Goal: Information Seeking & Learning: Learn about a topic

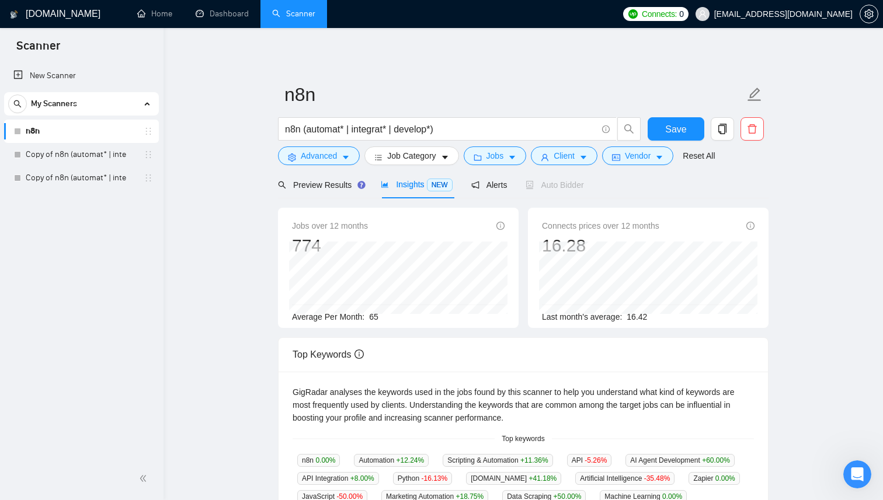
click at [55, 12] on h1 "[DOMAIN_NAME]" at bounding box center [63, 14] width 75 height 28
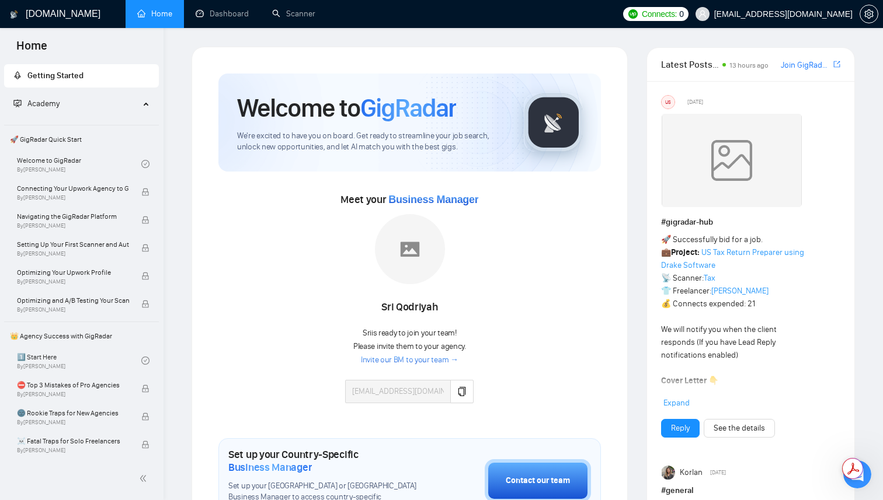
click at [435, 358] on link "Invite our BM to your team →" at bounding box center [410, 360] width 98 height 11
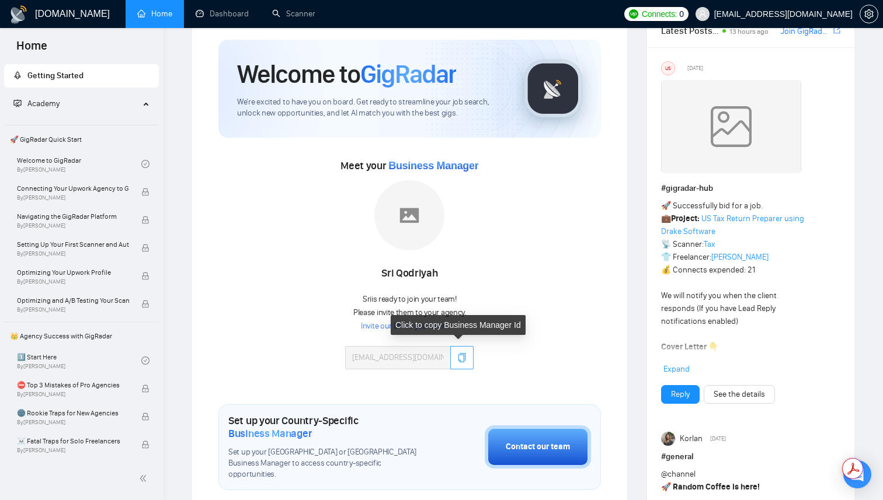
click at [451, 352] on button "button" at bounding box center [461, 357] width 23 height 23
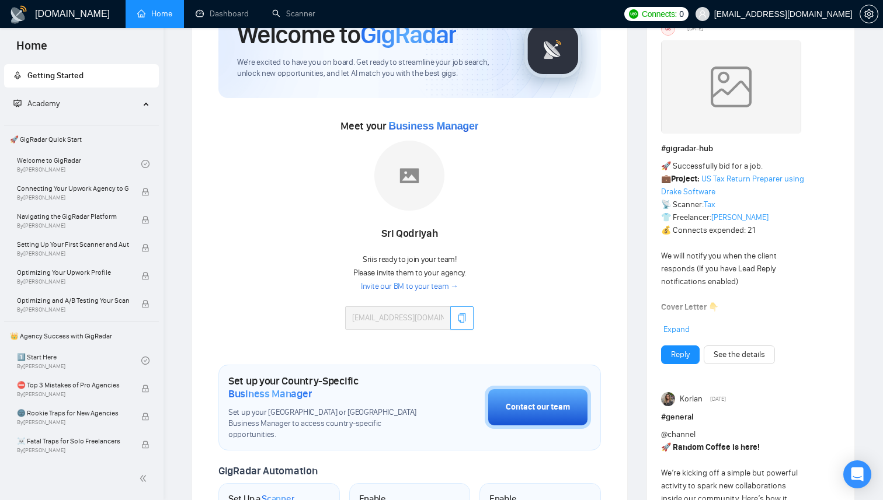
scroll to position [56, 0]
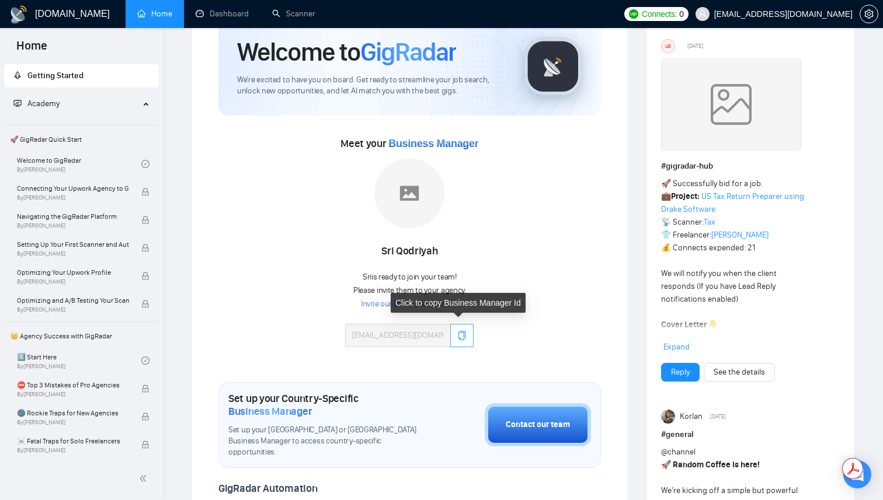
click at [458, 327] on button "button" at bounding box center [461, 335] width 23 height 23
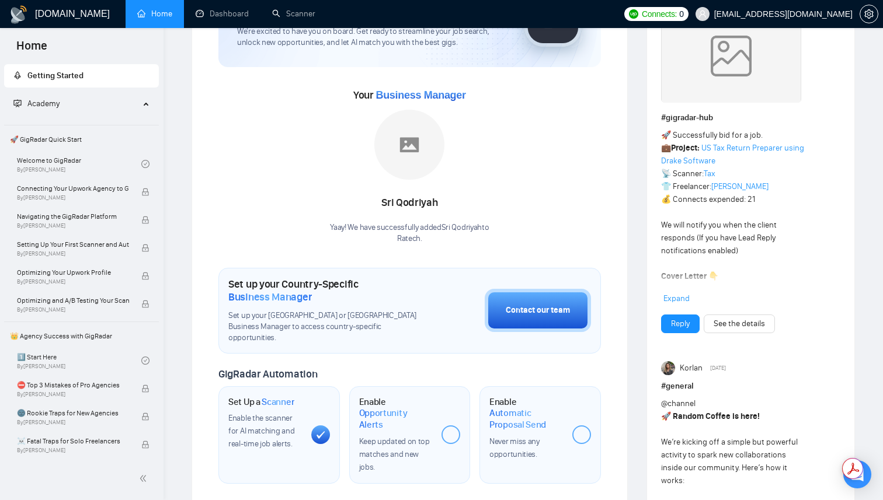
scroll to position [57, 0]
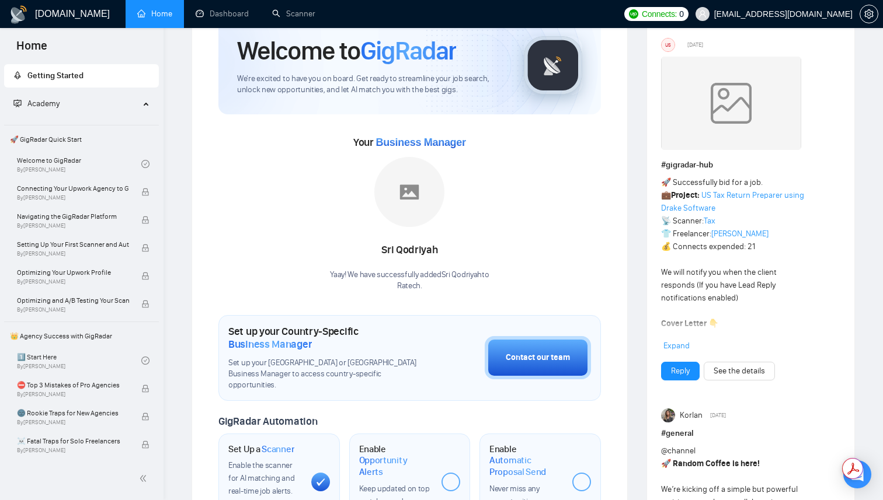
click at [675, 346] on span "Expand" at bounding box center [676, 346] width 26 height 10
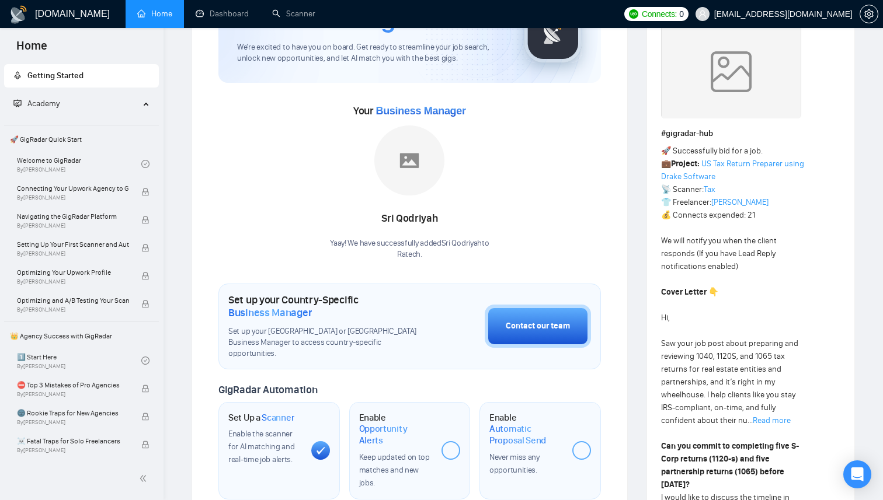
scroll to position [0, 0]
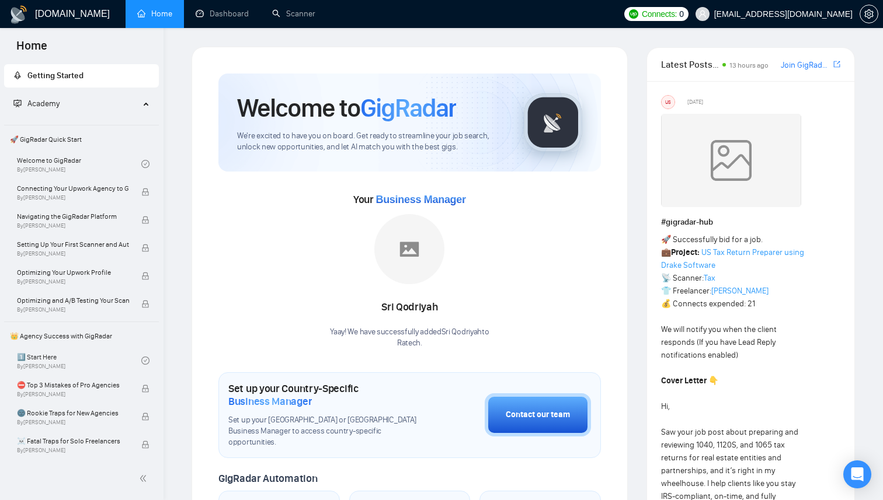
click at [732, 288] on link "[PERSON_NAME]" at bounding box center [739, 291] width 57 height 10
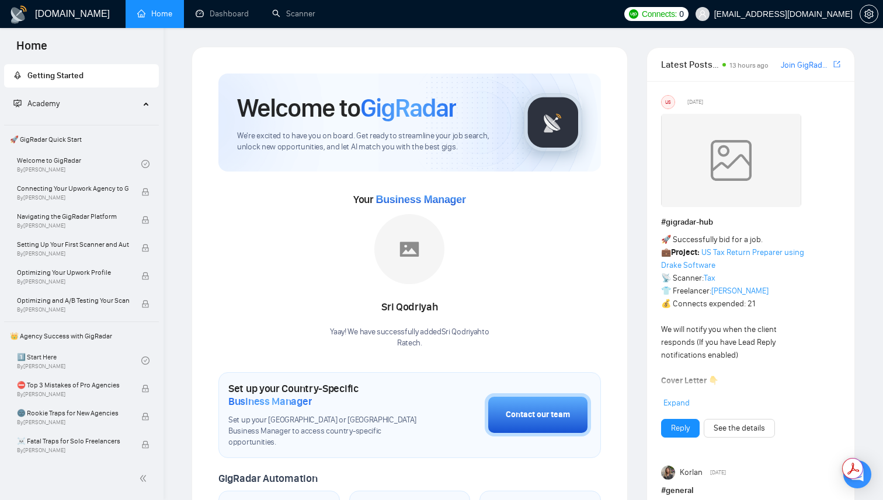
click at [132, 103] on span "Academy" at bounding box center [76, 103] width 126 height 23
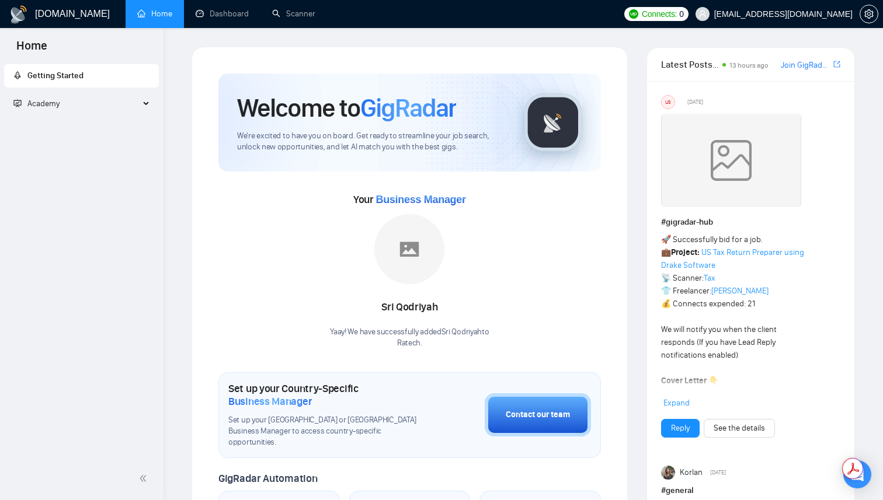
click at [113, 103] on span "Academy" at bounding box center [76, 103] width 126 height 23
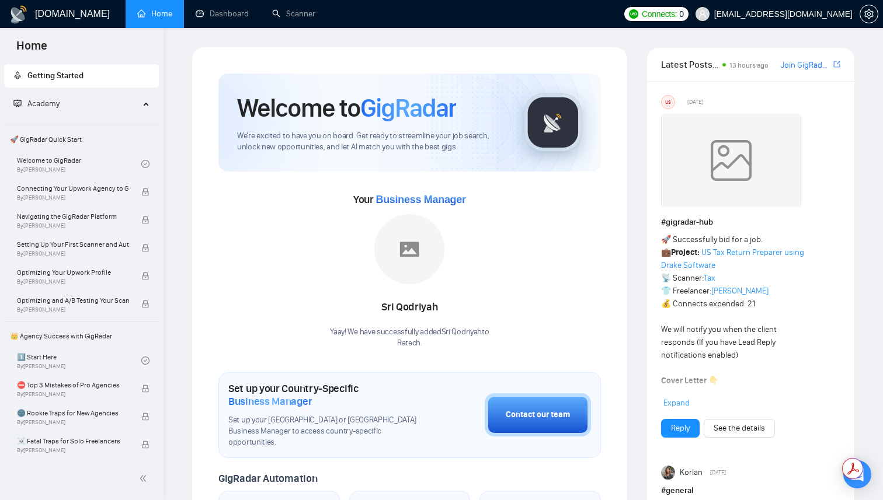
click at [96, 142] on span "🚀 GigRadar Quick Start" at bounding box center [81, 139] width 152 height 23
click at [92, 164] on link "Welcome to GigRadar By [PERSON_NAME]" at bounding box center [79, 164] width 124 height 26
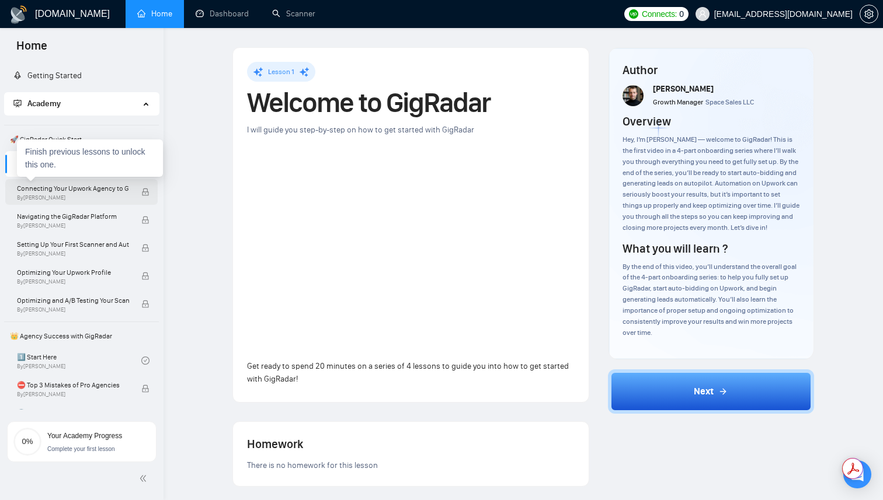
click at [93, 192] on span "Connecting Your Upwork Agency to GigRadar" at bounding box center [73, 189] width 112 height 12
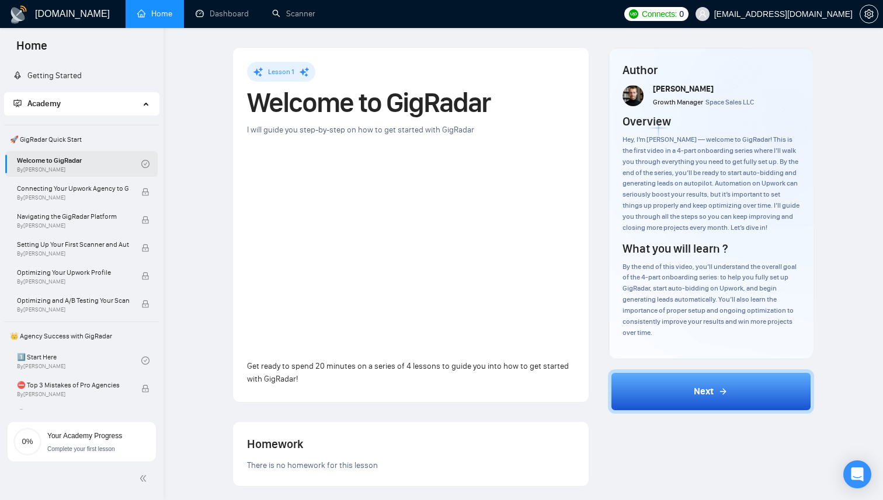
click at [128, 154] on link "Welcome to GigRadar By [PERSON_NAME]" at bounding box center [79, 164] width 124 height 26
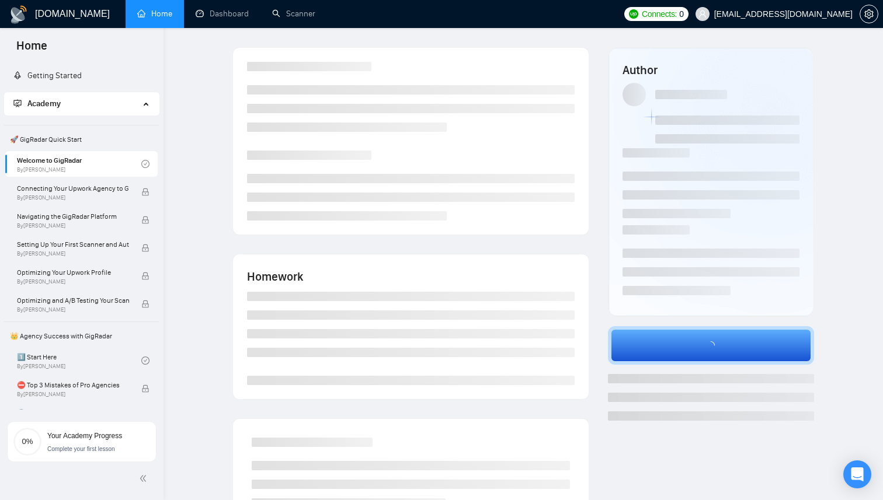
click at [124, 136] on span "🚀 GigRadar Quick Start" at bounding box center [81, 139] width 152 height 23
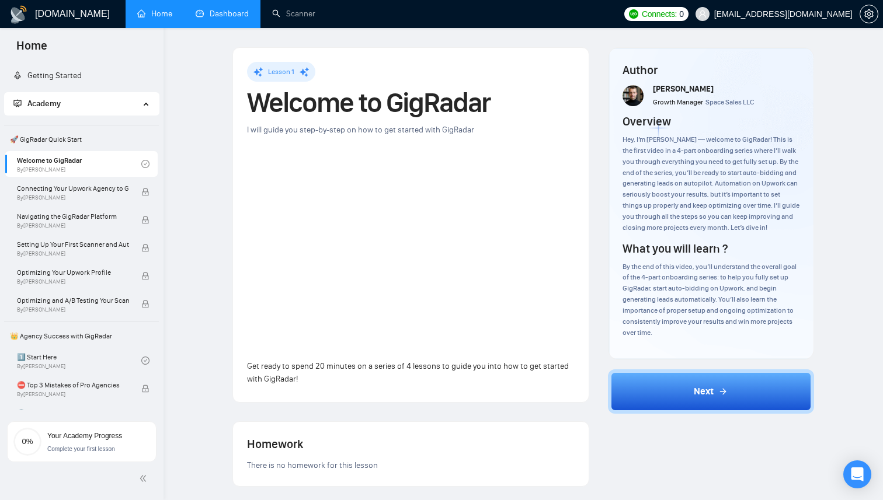
click at [213, 11] on link "Dashboard" at bounding box center [222, 14] width 53 height 10
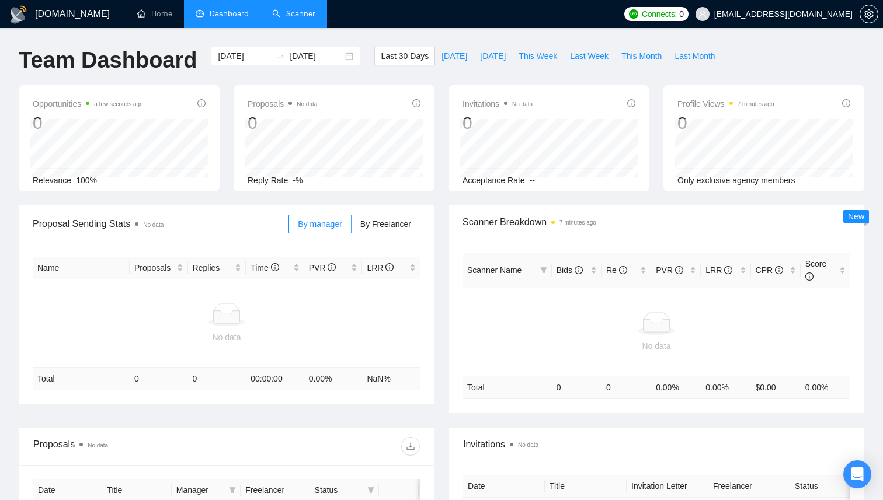
click at [296, 18] on link "Scanner" at bounding box center [293, 14] width 43 height 10
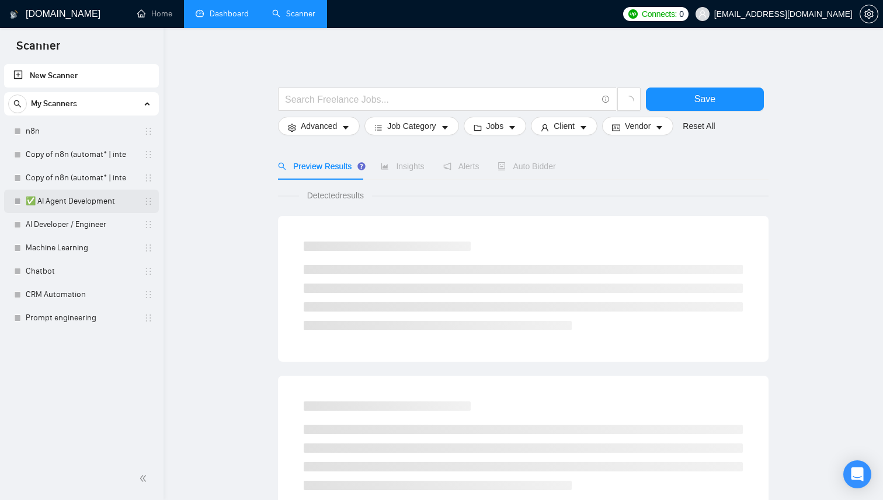
click at [94, 206] on link "✅ AI Agent Development" at bounding box center [81, 201] width 111 height 23
